Goal: Information Seeking & Learning: Check status

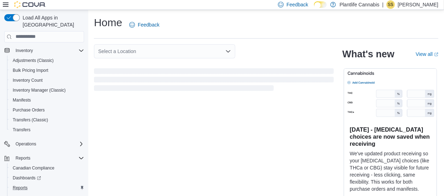
scroll to position [124, 0]
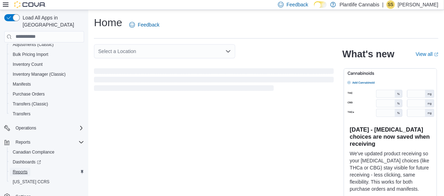
click at [21, 169] on span "Reports" at bounding box center [20, 172] width 15 height 6
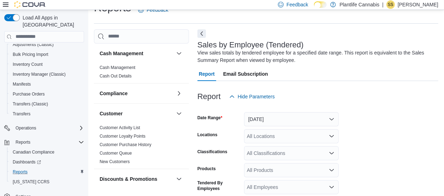
scroll to position [20, 0]
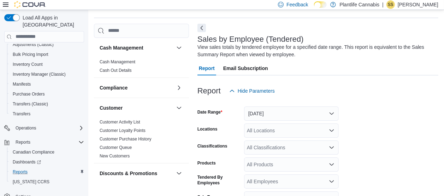
drag, startPoint x: 324, startPoint y: 22, endPoint x: 305, endPoint y: 83, distance: 64.0
click at [323, 24] on div "Sales by Employee (Tendered) View sales totals by tendered employee for a speci…" at bounding box center [317, 146] width 241 height 244
click at [305, 84] on div "Report Hide Parameters" at bounding box center [317, 91] width 241 height 14
click at [323, 78] on div at bounding box center [317, 79] width 241 height 8
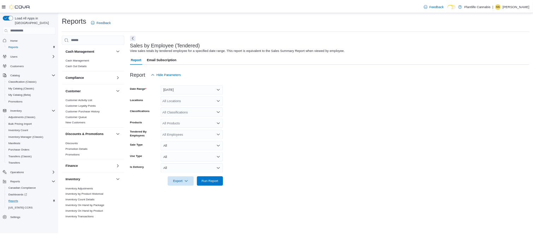
scroll to position [0, 0]
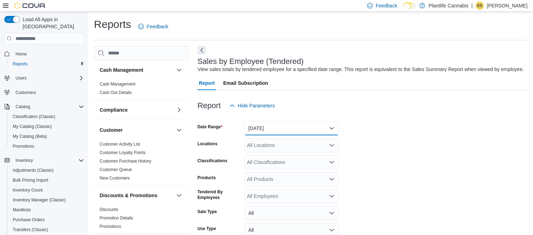
click at [270, 133] on button "[DATE]" at bounding box center [291, 128] width 95 height 14
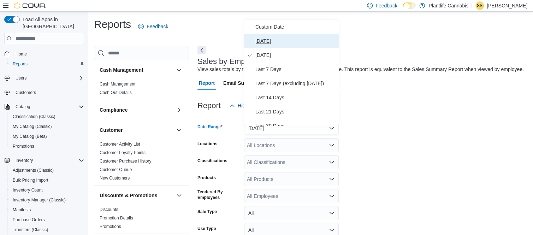
click at [262, 34] on button "[DATE]" at bounding box center [291, 41] width 95 height 14
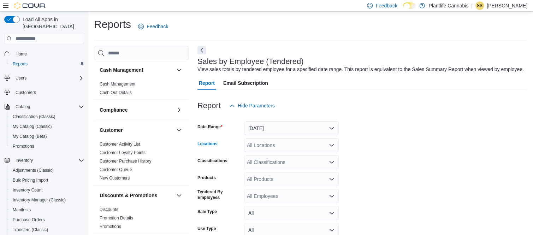
click at [260, 150] on div "All Locations" at bounding box center [291, 145] width 95 height 14
type input "***"
click at [270, 163] on span "Camrose" at bounding box center [273, 161] width 20 height 7
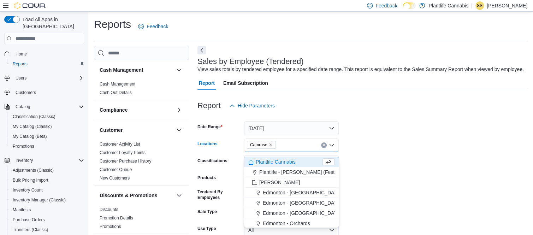
click at [340, 137] on form "Date Range [DATE] Locations Camrose Combo box. Selected. [GEOGRAPHIC_DATA]. Pre…" at bounding box center [362, 193] width 330 height 161
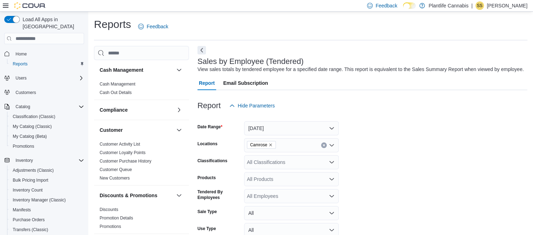
click at [342, 142] on form "Date Range [DATE] Locations Camrose Classifications All Classifications Product…" at bounding box center [362, 193] width 330 height 161
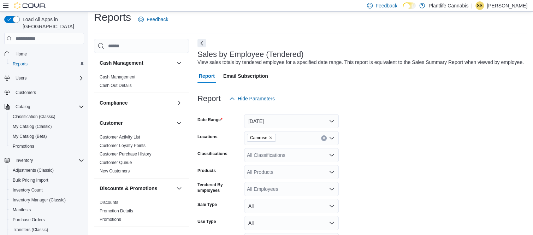
scroll to position [58, 0]
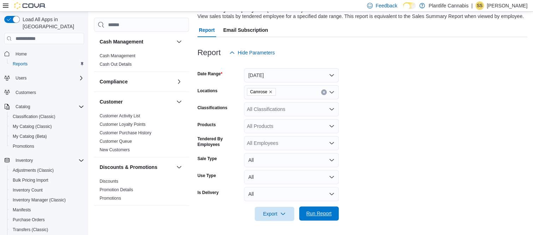
click at [320, 195] on span "Run Report" at bounding box center [318, 213] width 25 height 7
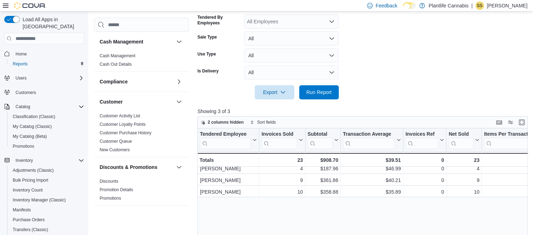
scroll to position [246, 0]
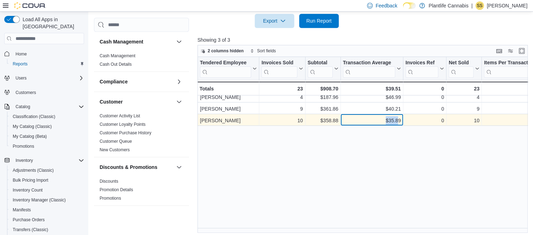
drag, startPoint x: 372, startPoint y: 123, endPoint x: 399, endPoint y: 122, distance: 27.2
click at [399, 122] on div "$35.89" at bounding box center [371, 120] width 58 height 8
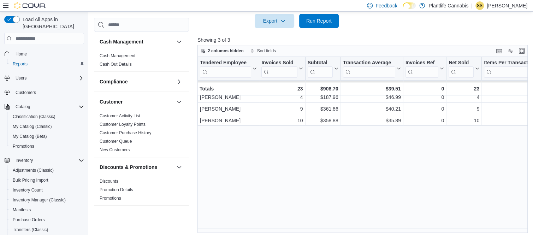
click at [415, 136] on div "Tendered Employee Click to view column header actions Invoices Sold Click to vi…" at bounding box center [363, 145] width 333 height 176
click at [346, 148] on div "Tendered Employee Click to view column header actions Invoices Sold Click to vi…" at bounding box center [363, 145] width 333 height 176
click at [385, 142] on div "Tendered Employee Click to view column header actions Invoices Sold Click to vi…" at bounding box center [363, 145] width 333 height 176
click at [388, 140] on div "Tendered Employee Click to view column header actions Invoices Sold Click to vi…" at bounding box center [363, 145] width 333 height 176
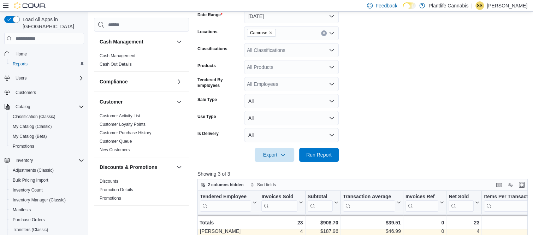
scroll to position [112, 0]
click at [283, 56] on div "All Classifications" at bounding box center [291, 50] width 95 height 14
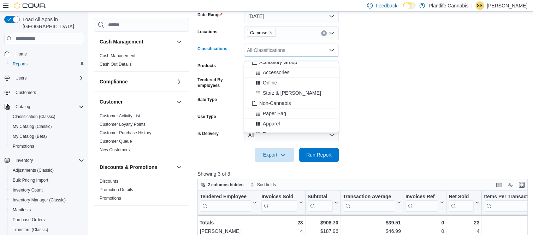
scroll to position [94, 0]
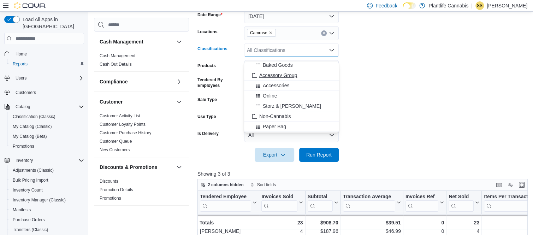
click at [285, 74] on span "Accessory Group" at bounding box center [278, 75] width 38 height 7
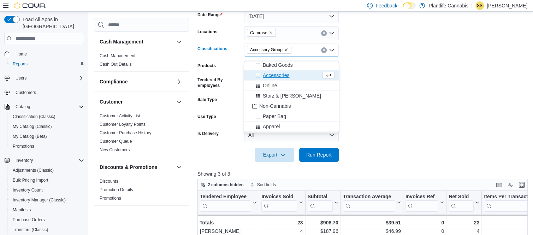
click at [370, 62] on form "Date Range [DATE] Locations Camrose Classifications Accessory Group Combo box. …" at bounding box center [363, 81] width 333 height 161
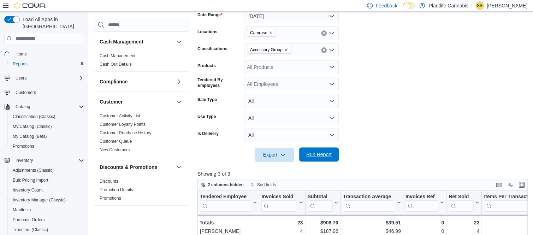
click at [323, 156] on span "Run Report" at bounding box center [318, 154] width 31 height 14
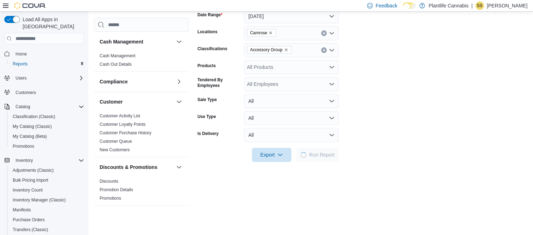
click at [376, 98] on form "Date Range [DATE] Locations Camrose Classifications Accessory Group Products Al…" at bounding box center [362, 81] width 330 height 161
click at [376, 106] on form "Date Range [DATE] Locations Camrose Classifications Accessory Group Products Al…" at bounding box center [362, 81] width 330 height 161
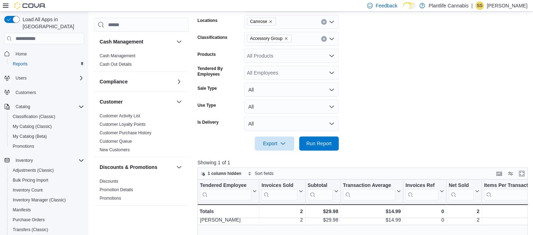
scroll to position [206, 0]
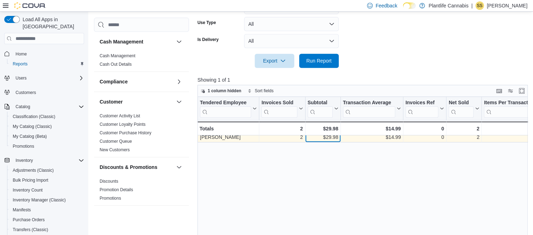
click at [314, 141] on div "$29.98" at bounding box center [322, 137] width 31 height 8
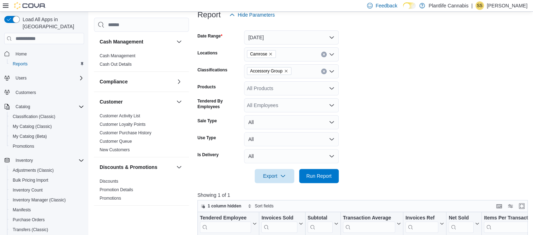
scroll to position [94, 0]
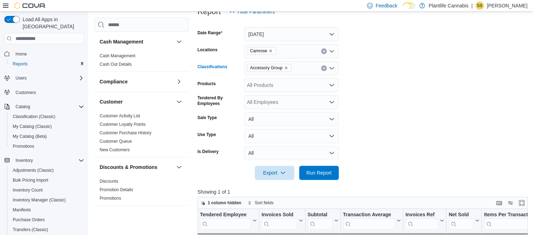
click at [323, 69] on icon "Clear input" at bounding box center [324, 68] width 2 height 2
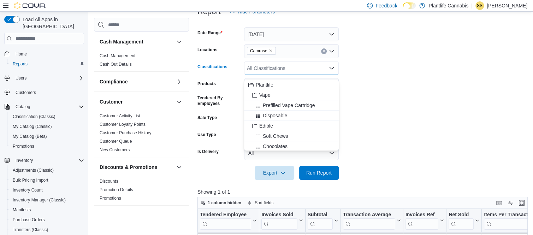
drag, startPoint x: 373, startPoint y: 68, endPoint x: 360, endPoint y: 91, distance: 26.4
click at [373, 68] on form "Date Range [DATE] Locations Camrose Classifications All Classifications Combo b…" at bounding box center [363, 99] width 333 height 161
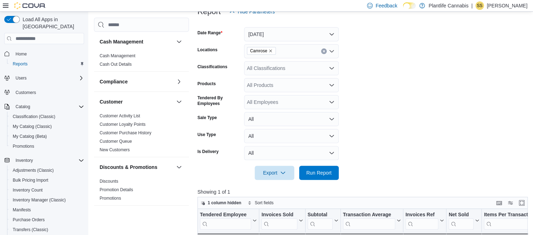
drag, startPoint x: 360, startPoint y: 91, endPoint x: 345, endPoint y: 121, distance: 33.8
click at [360, 98] on form "Date Range [DATE] Locations Camrose Classifications All Classifications Product…" at bounding box center [363, 99] width 333 height 161
click at [326, 176] on span "Run Report" at bounding box center [318, 172] width 25 height 7
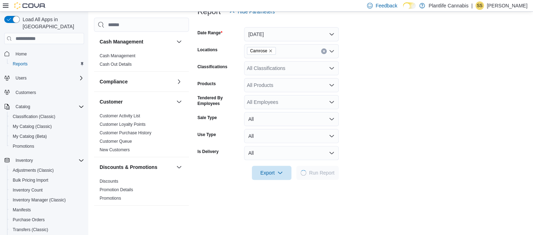
click at [352, 85] on form "Date Range [DATE] Locations Camrose Classifications All Classifications Product…" at bounding box center [362, 99] width 330 height 161
click at [354, 105] on form "Date Range [DATE] Locations Camrose Classifications All Classifications Product…" at bounding box center [362, 99] width 330 height 161
click at [358, 113] on form "Date Range [DATE] Locations Camrose Classifications All Classifications Product…" at bounding box center [362, 99] width 330 height 161
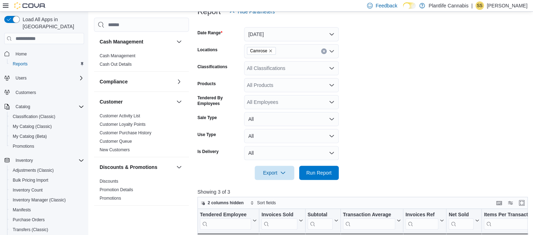
click at [357, 90] on form "Date Range [DATE] Locations Camrose Classifications All Classifications Product…" at bounding box center [363, 99] width 333 height 161
click at [356, 104] on form "Date Range [DATE] Locations Camrose Classifications All Classifications Product…" at bounding box center [363, 99] width 333 height 161
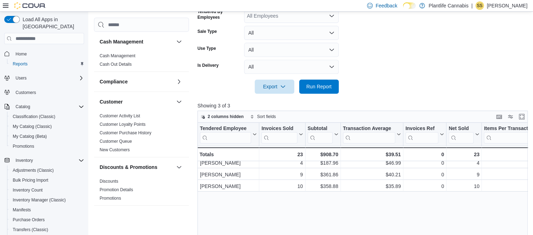
scroll to position [188, 0]
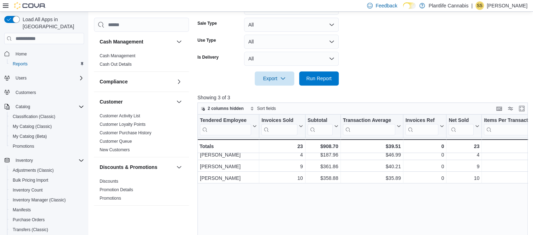
click at [359, 71] on div at bounding box center [363, 69] width 333 height 6
click at [359, 58] on form "Date Range [DATE] Locations Camrose Classifications All Classifications Product…" at bounding box center [363, 4] width 333 height 161
click at [361, 68] on form "Date Range [DATE] Locations Camrose Classifications All Classifications Product…" at bounding box center [363, 4] width 333 height 161
click at [370, 70] on div at bounding box center [363, 69] width 333 height 6
drag, startPoint x: 364, startPoint y: 72, endPoint x: 365, endPoint y: 58, distance: 14.2
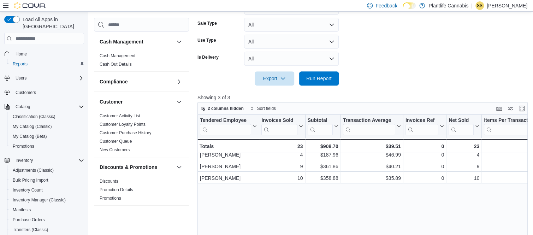
click at [363, 71] on div at bounding box center [363, 69] width 333 height 6
click at [365, 58] on form "Date Range [DATE] Locations Camrose Classifications All Classifications Product…" at bounding box center [363, 4] width 333 height 161
click at [361, 70] on form "Date Range [DATE] Locations Camrose Classifications All Classifications Product…" at bounding box center [363, 4] width 333 height 161
click at [356, 58] on form "Date Range [DATE] Locations Camrose Classifications All Classifications Product…" at bounding box center [363, 4] width 333 height 161
click at [354, 40] on form "Date Range [DATE] Locations Camrose Classifications All Classifications Product…" at bounding box center [363, 4] width 333 height 161
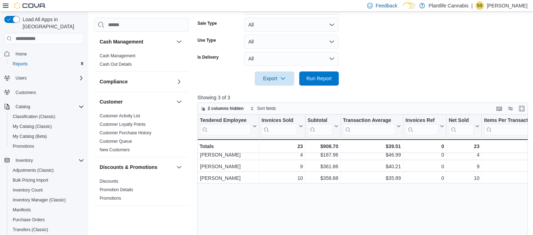
click at [354, 53] on form "Date Range [DATE] Locations Camrose Classifications All Classifications Product…" at bounding box center [363, 4] width 333 height 161
click at [351, 38] on form "Date Range [DATE] Locations Camrose Classifications All Classifications Product…" at bounding box center [363, 4] width 333 height 161
click at [353, 58] on form "Date Range [DATE] Locations Camrose Classifications All Classifications Product…" at bounding box center [363, 4] width 333 height 161
click at [377, 49] on form "Date Range [DATE] Locations Camrose Classifications All Classifications Product…" at bounding box center [363, 4] width 333 height 161
click at [374, 68] on form "Date Range [DATE] Locations Camrose Classifications All Classifications Product…" at bounding box center [363, 4] width 333 height 161
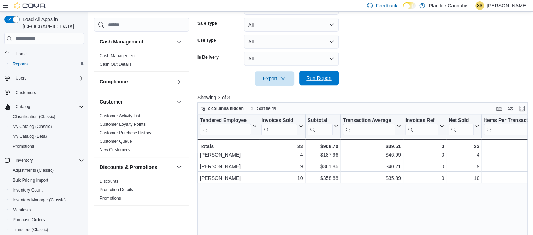
click at [322, 82] on span "Run Report" at bounding box center [318, 77] width 25 height 7
click at [360, 41] on form "Date Range [DATE] Locations Camrose Classifications All Classifications Product…" at bounding box center [363, 4] width 333 height 161
click at [370, 50] on form "Date Range [DATE] Locations Camrose Classifications All Classifications Product…" at bounding box center [363, 4] width 333 height 161
click at [320, 82] on span "Run Report" at bounding box center [318, 77] width 25 height 7
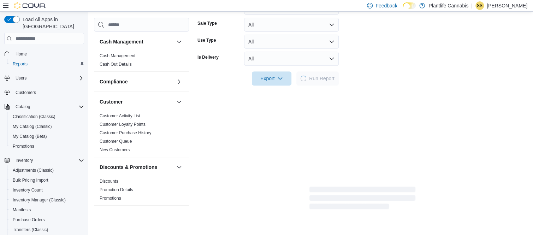
click at [360, 36] on form "Date Range [DATE] Locations Camrose Classifications All Classifications Product…" at bounding box center [362, 4] width 330 height 161
click at [356, 55] on form "Date Range [DATE] Locations Camrose Classifications All Classifications Product…" at bounding box center [362, 4] width 330 height 161
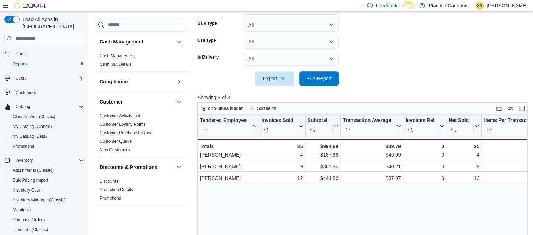
click at [366, 55] on form "Date Range [DATE] Locations Camrose Classifications All Classifications Product…" at bounding box center [363, 4] width 333 height 161
click at [364, 47] on form "Date Range [DATE] Locations Camrose Classifications All Classifications Product…" at bounding box center [363, 4] width 333 height 161
click at [364, 51] on form "Date Range [DATE] Locations Camrose Classifications All Classifications Product…" at bounding box center [363, 4] width 333 height 161
click at [367, 51] on form "Date Range [DATE] Locations Camrose Classifications All Classifications Product…" at bounding box center [363, 4] width 333 height 161
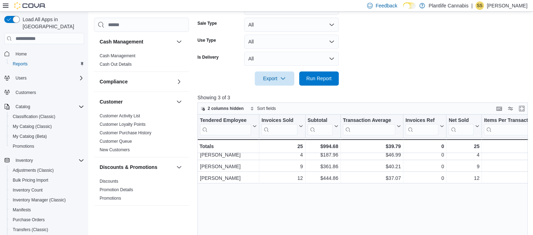
click at [373, 40] on form "Date Range [DATE] Locations Camrose Classifications All Classifications Product…" at bounding box center [363, 4] width 333 height 161
click at [376, 53] on form "Date Range [DATE] Locations Camrose Classifications All Classifications Product…" at bounding box center [363, 4] width 333 height 161
click at [384, 51] on form "Date Range [DATE] Locations Camrose Classifications All Classifications Product…" at bounding box center [363, 4] width 333 height 161
click at [381, 50] on form "Date Range [DATE] Locations Camrose Classifications All Classifications Product…" at bounding box center [363, 4] width 333 height 161
click at [380, 43] on form "Date Range [DATE] Locations Camrose Classifications All Classifications Product…" at bounding box center [363, 4] width 333 height 161
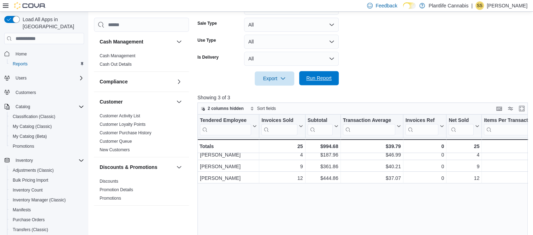
click at [317, 82] on span "Run Report" at bounding box center [318, 77] width 25 height 7
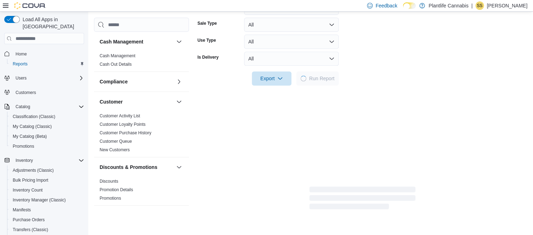
click at [365, 45] on form "Date Range [DATE] Locations Camrose Classifications All Classifications Product…" at bounding box center [362, 4] width 330 height 161
click at [359, 65] on form "Date Range [DATE] Locations Camrose Classifications All Classifications Product…" at bounding box center [362, 4] width 330 height 161
click at [360, 60] on form "Date Range [DATE] Locations Camrose Classifications All Classifications Product…" at bounding box center [362, 4] width 330 height 161
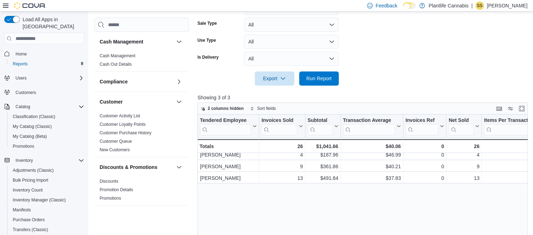
click at [360, 60] on form "Date Range [DATE] Locations Camrose Classifications All Classifications Product…" at bounding box center [363, 4] width 333 height 161
click at [361, 41] on form "Date Range [DATE] Locations Camrose Classifications All Classifications Product…" at bounding box center [363, 4] width 333 height 161
click at [361, 58] on form "Date Range [DATE] Locations Camrose Classifications All Classifications Product…" at bounding box center [363, 4] width 333 height 161
click at [367, 71] on div at bounding box center [363, 69] width 333 height 6
click at [368, 41] on form "Date Range [DATE] Locations Camrose Classifications All Classifications Product…" at bounding box center [363, 4] width 333 height 161
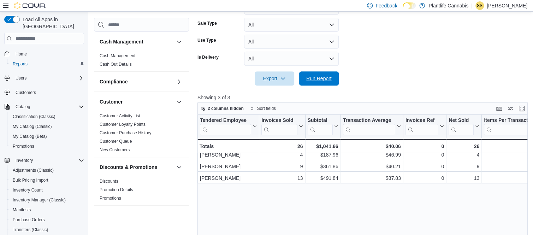
drag, startPoint x: 318, startPoint y: 82, endPoint x: 359, endPoint y: 36, distance: 61.5
click at [318, 82] on span "Run Report" at bounding box center [318, 78] width 25 height 7
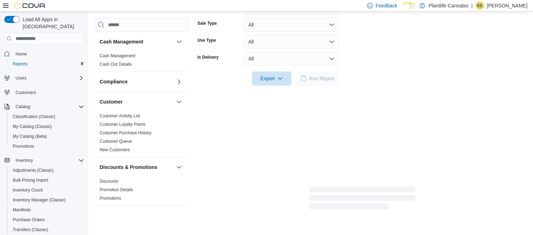
click at [359, 36] on form "Date Range [DATE] Locations Camrose Classifications All Classifications Product…" at bounding box center [362, 4] width 330 height 161
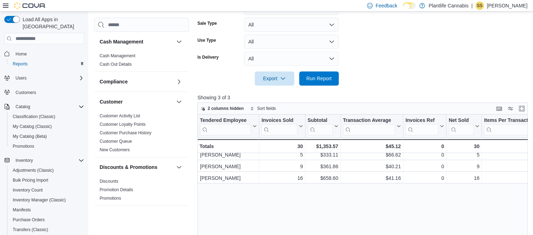
click at [365, 60] on form "Date Range [DATE] Locations Camrose Classifications All Classifications Product…" at bounding box center [363, 4] width 333 height 161
click at [365, 62] on form "Date Range [DATE] Locations Camrose Classifications All Classifications Product…" at bounding box center [363, 4] width 333 height 161
click at [372, 58] on form "Date Range [DATE] Locations Camrose Classifications All Classifications Product…" at bounding box center [363, 4] width 333 height 161
click at [374, 58] on form "Date Range [DATE] Locations Camrose Classifications All Classifications Product…" at bounding box center [363, 4] width 333 height 161
click at [363, 68] on form "Date Range [DATE] Locations Camrose Classifications All Classifications Product…" at bounding box center [363, 4] width 333 height 161
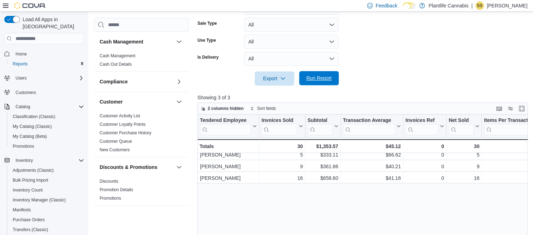
click at [318, 82] on span "Run Report" at bounding box center [318, 77] width 25 height 7
click at [364, 36] on form "Date Range [DATE] Locations Camrose Classifications All Classifications Product…" at bounding box center [363, 4] width 333 height 161
click at [364, 59] on form "Date Range [DATE] Locations Camrose Classifications All Classifications Product…" at bounding box center [363, 4] width 333 height 161
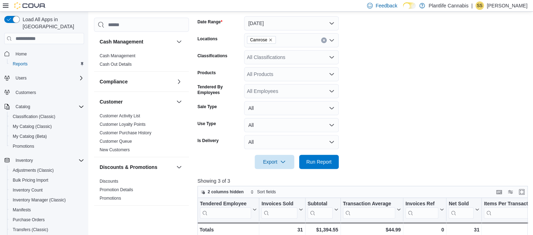
scroll to position [94, 0]
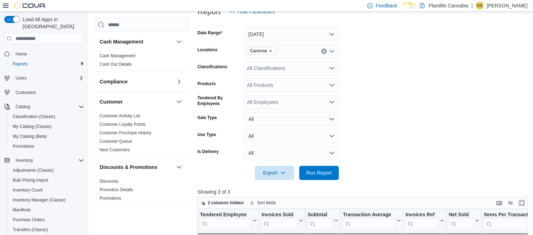
click at [284, 72] on div "All Classifications" at bounding box center [291, 68] width 95 height 14
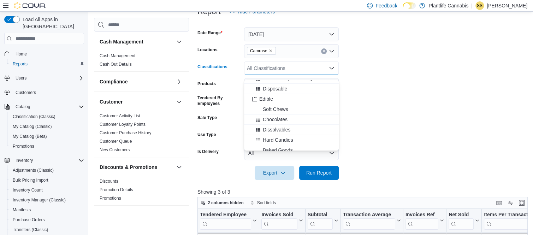
scroll to position [47, 0]
click at [274, 139] on span "Accessory Group" at bounding box center [278, 140] width 38 height 7
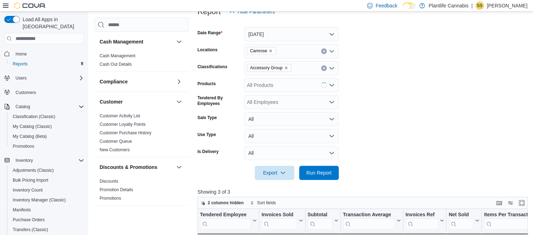
click at [361, 88] on form "Date Range [DATE] Locations Camrose Classifications Accessory Group Products Al…" at bounding box center [363, 99] width 333 height 161
click at [321, 176] on span "Run Report" at bounding box center [318, 172] width 25 height 7
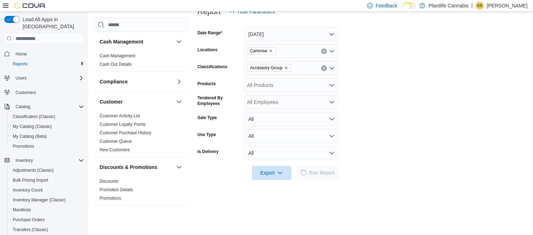
click at [358, 63] on form "Date Range [DATE] Locations Camrose Classifications Accessory Group Products Al…" at bounding box center [362, 99] width 330 height 161
click at [357, 95] on form "Date Range [DATE] Locations Camrose Classifications Accessory Group Products Al…" at bounding box center [362, 99] width 330 height 161
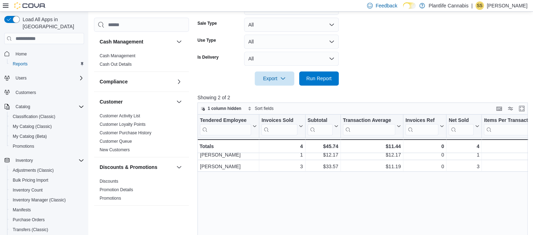
scroll to position [141, 0]
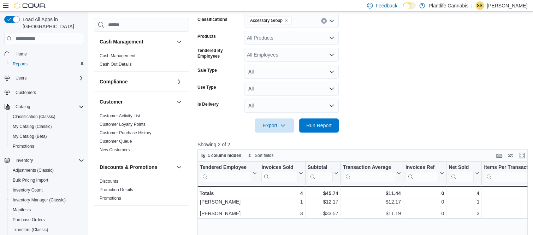
click at [379, 94] on form "Date Range [DATE] Locations Camrose Classifications Accessory Group Products Al…" at bounding box center [363, 51] width 333 height 161
